Goal: Find specific page/section: Find specific page/section

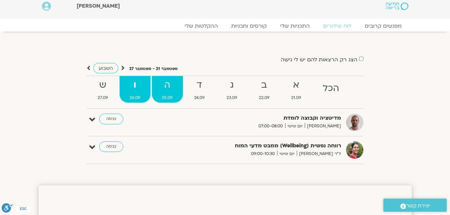
click at [165, 94] on span "25.09" at bounding box center [167, 97] width 31 height 7
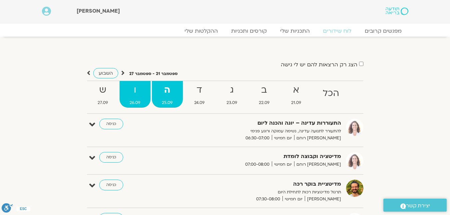
click at [141, 90] on strong "ו" at bounding box center [135, 90] width 31 height 15
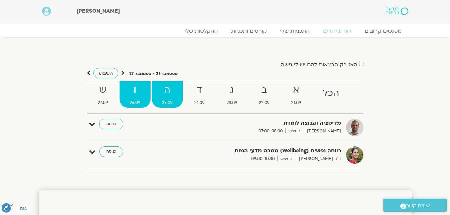
click at [169, 95] on strong "ה" at bounding box center [167, 90] width 31 height 15
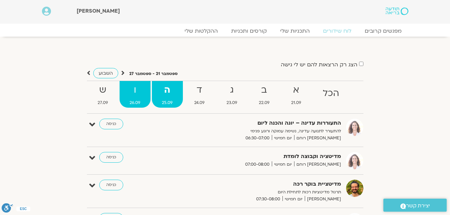
click at [137, 95] on strong "ו" at bounding box center [135, 90] width 31 height 15
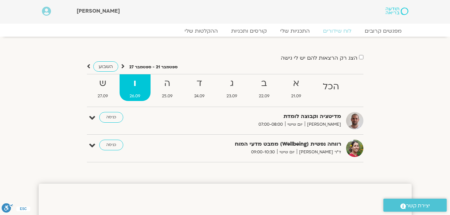
click at [163, 92] on link "ה 25.09" at bounding box center [167, 87] width 31 height 27
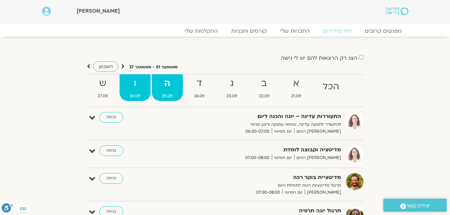
click at [137, 91] on strong "ו" at bounding box center [135, 83] width 31 height 15
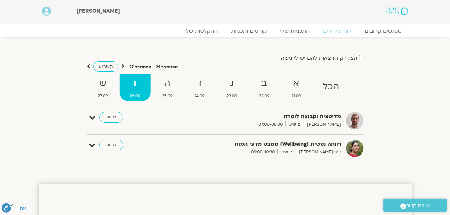
scroll to position [33, 0]
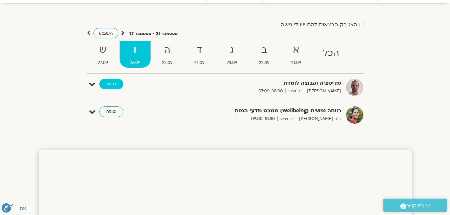
click at [112, 84] on link "כניסה" at bounding box center [111, 84] width 24 height 11
